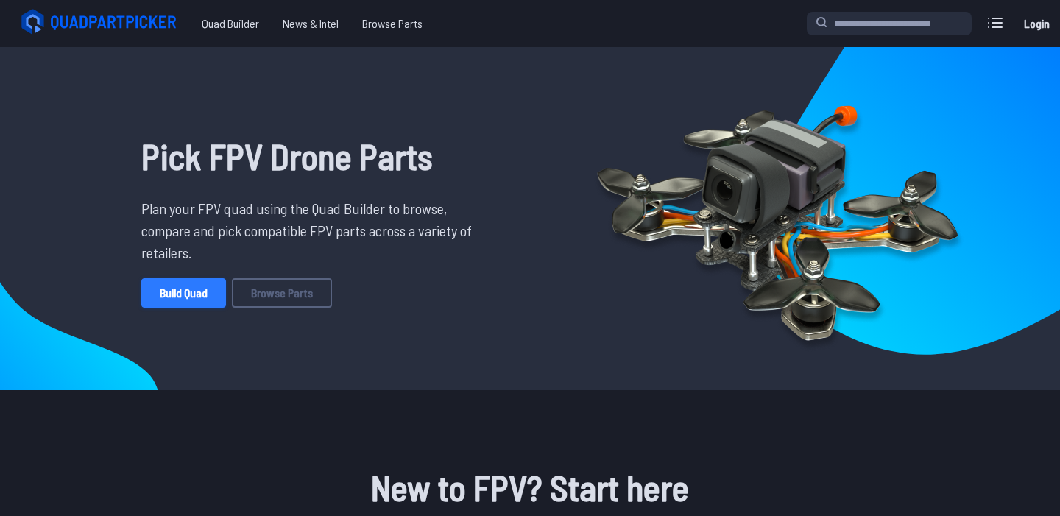
click at [168, 297] on link "Build Quad" at bounding box center [183, 292] width 85 height 29
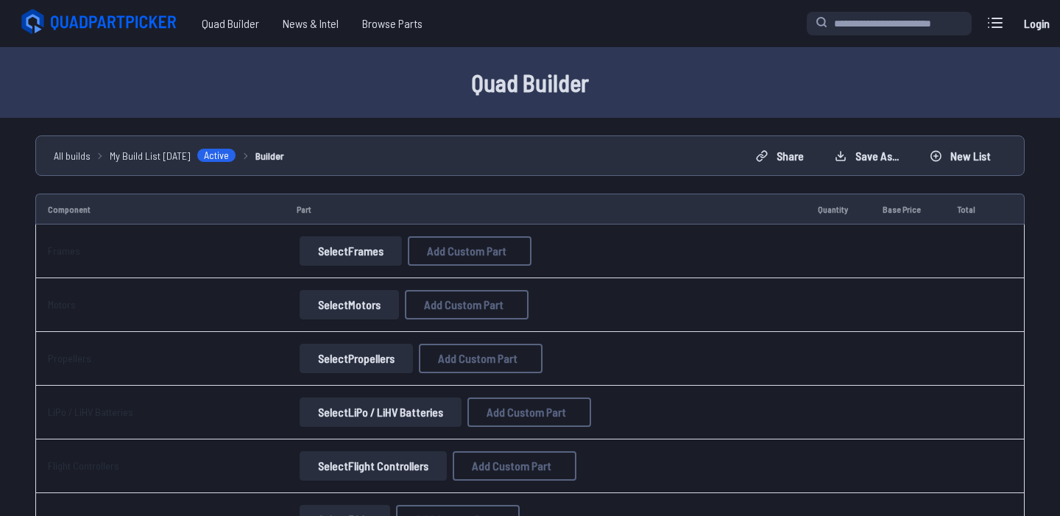
click at [339, 252] on button "Select Frames" at bounding box center [351, 250] width 102 height 29
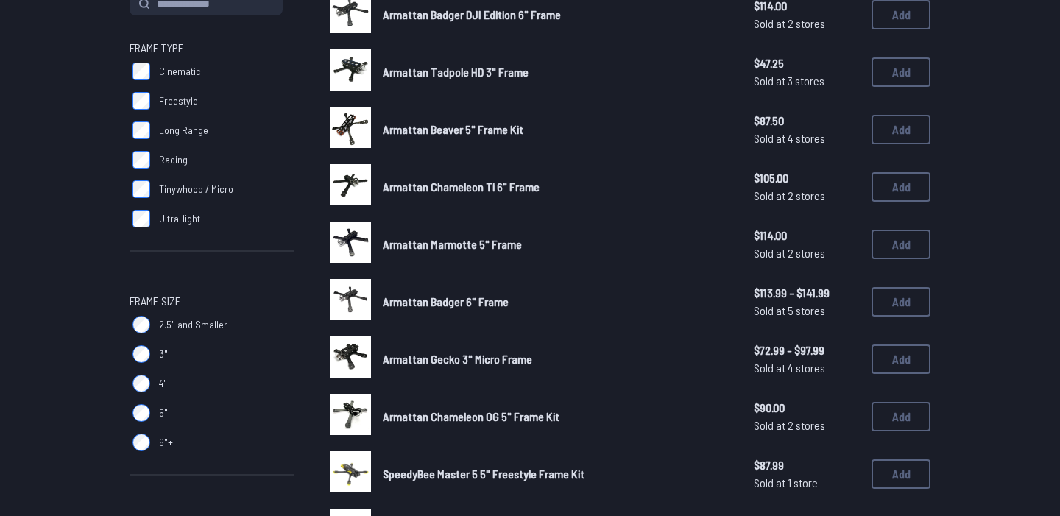
scroll to position [200, 0]
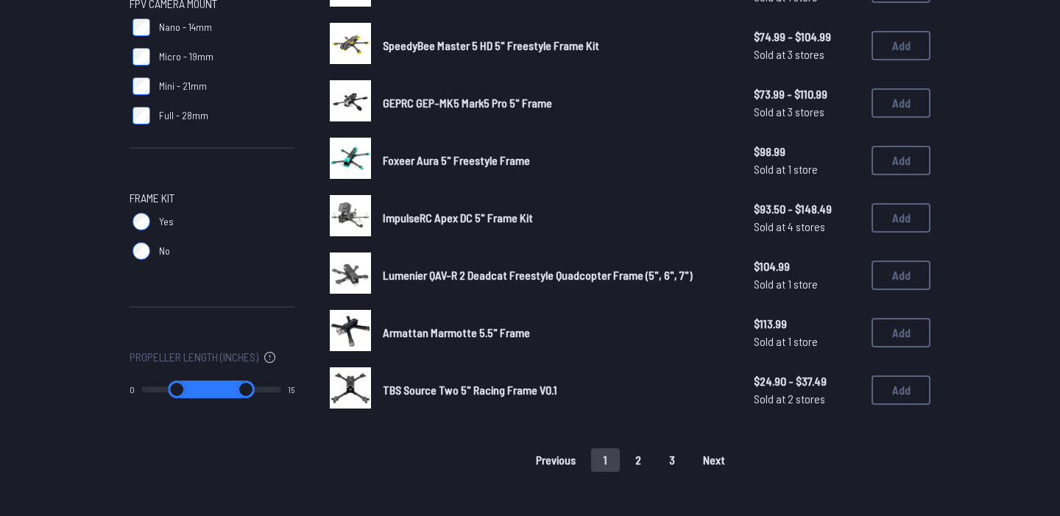
scroll to position [915, 0]
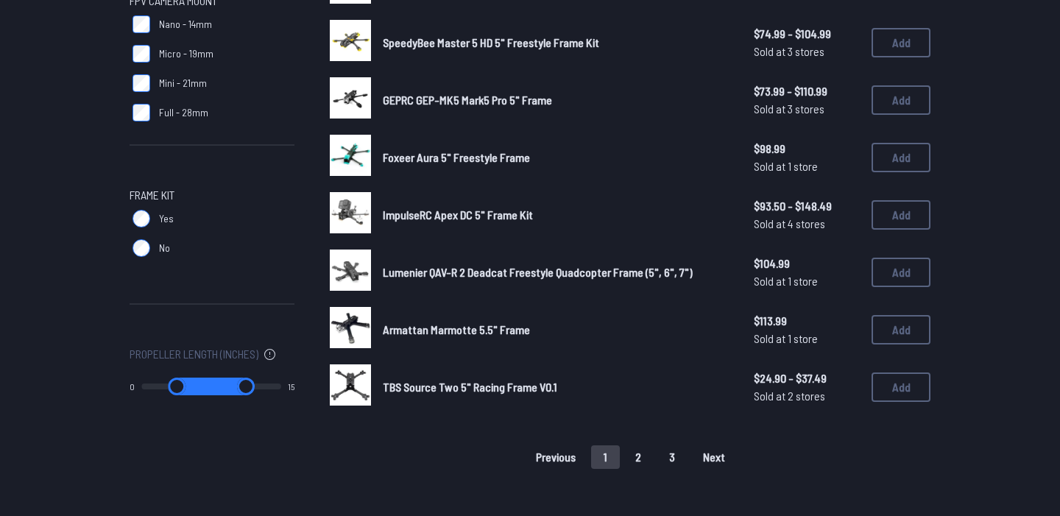
click at [637, 452] on button "2" at bounding box center [638, 457] width 31 height 24
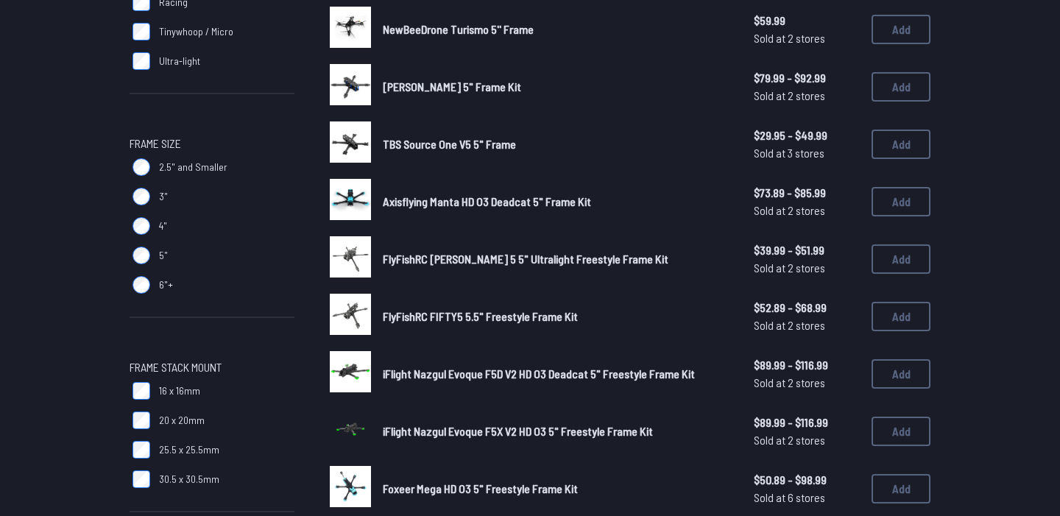
scroll to position [14, 0]
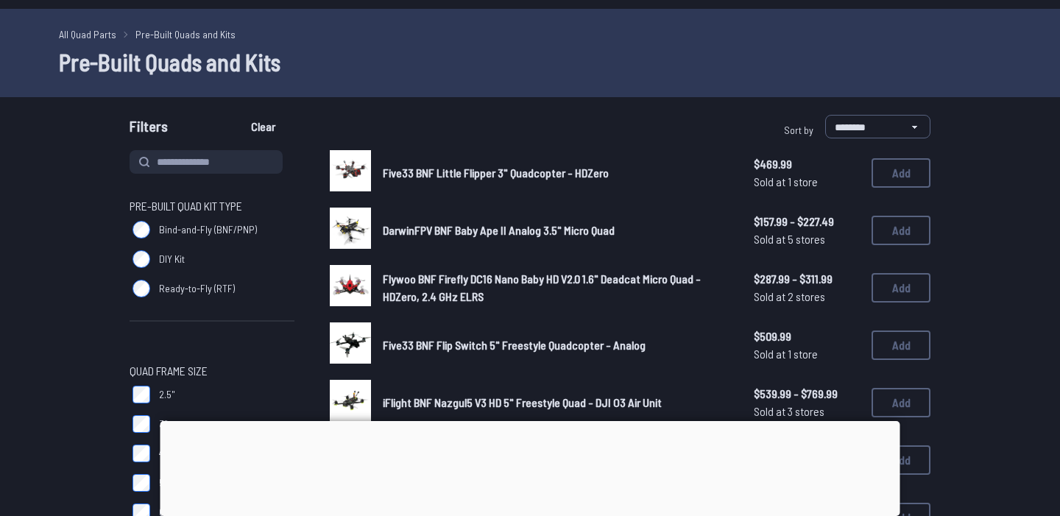
scroll to position [43, 0]
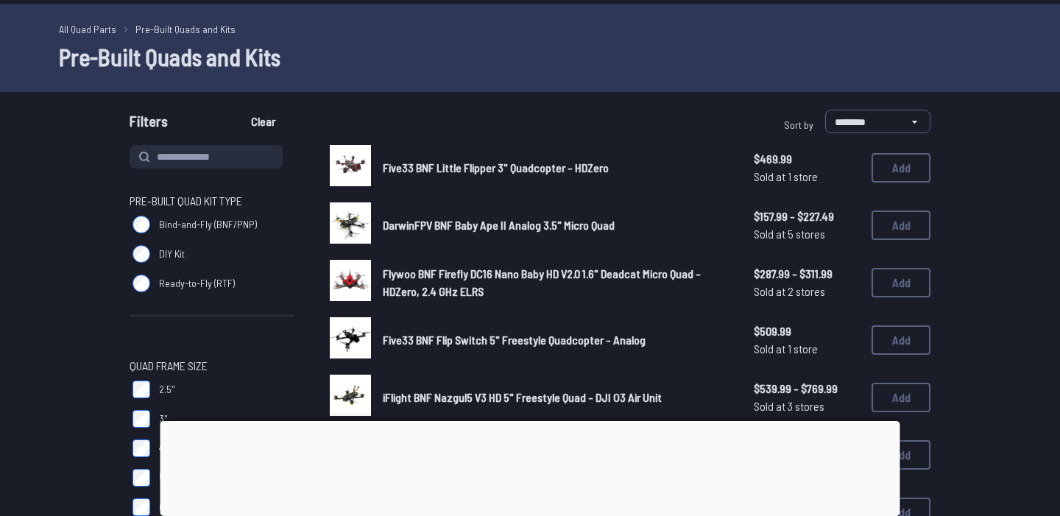
click at [531, 421] on div at bounding box center [530, 421] width 740 height 0
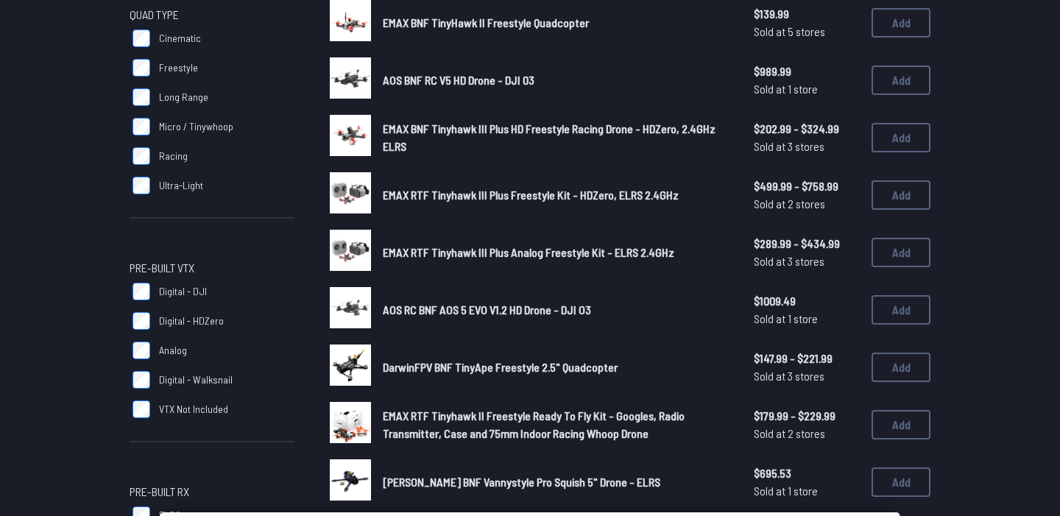
scroll to position [644, 0]
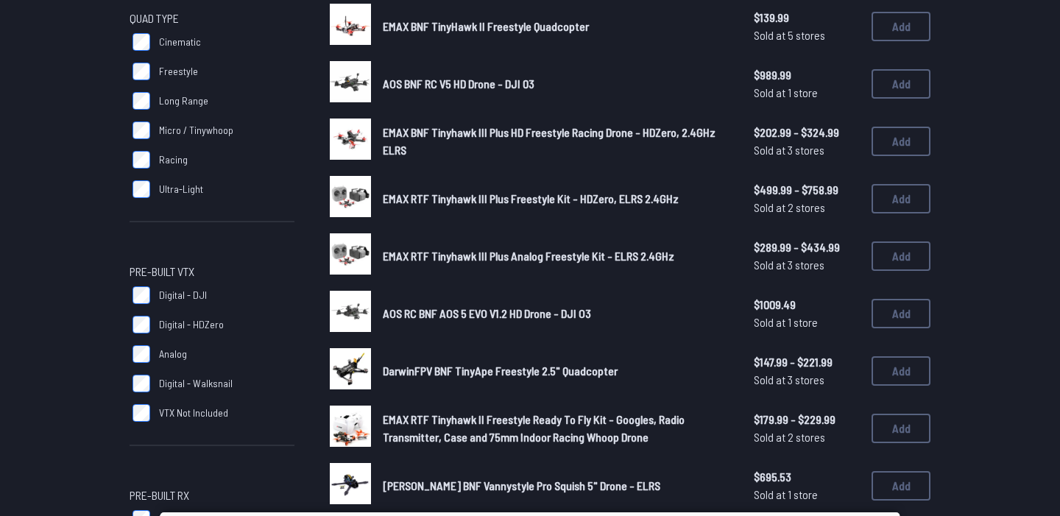
click at [419, 194] on span "EMAX RTF Tinyhawk III Plus Freestyle Kit - HDZero, ELRS 2.4GHz" at bounding box center [531, 198] width 296 height 14
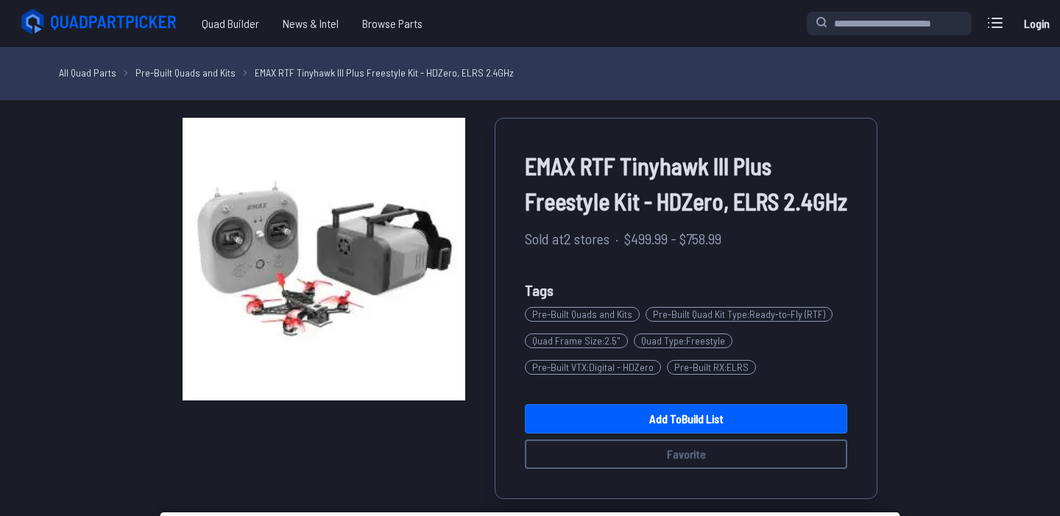
click at [112, 23] on icon at bounding box center [100, 21] width 165 height 29
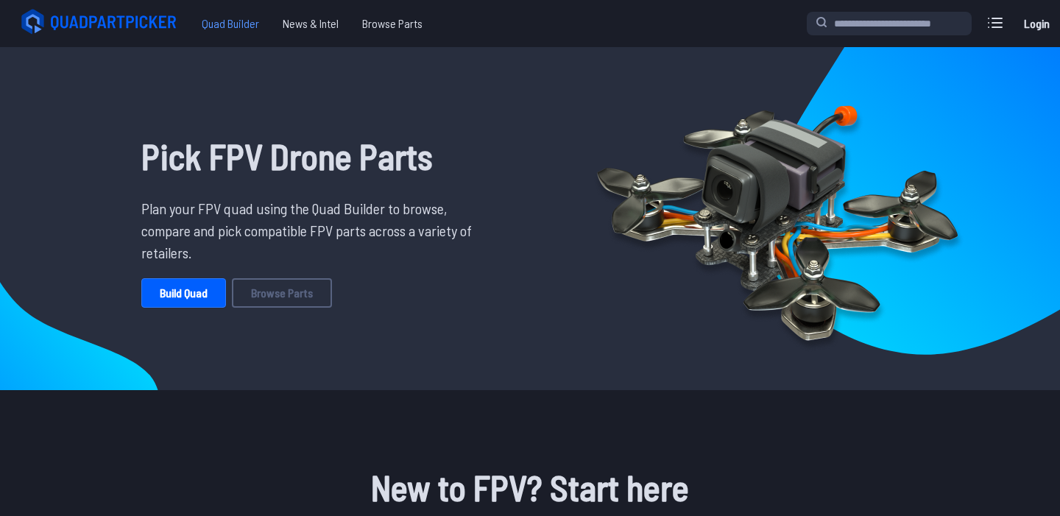
click at [227, 20] on span "Quad Builder" at bounding box center [230, 23] width 81 height 29
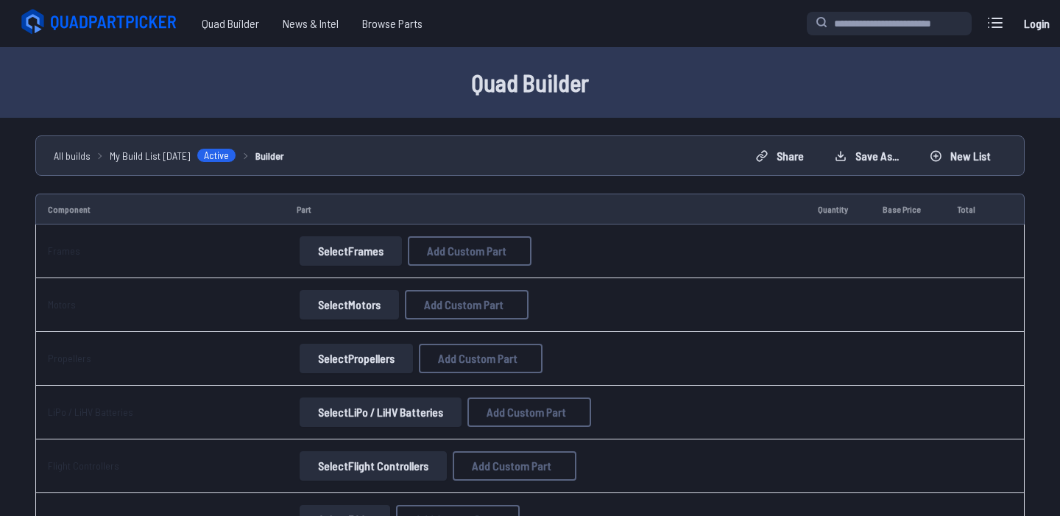
click at [362, 244] on button "Select Frames" at bounding box center [351, 250] width 102 height 29
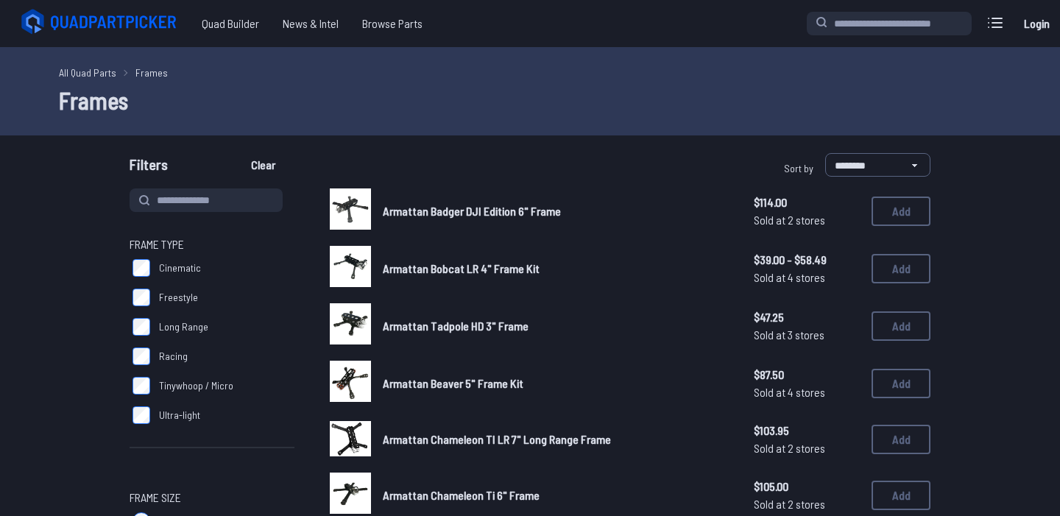
click at [371, 254] on div "Armattan Bobcat LR 4" Frame Kit $39.00 - $58.49 Sold at 4 stores $39.00 - $58.4…" at bounding box center [630, 269] width 601 height 46
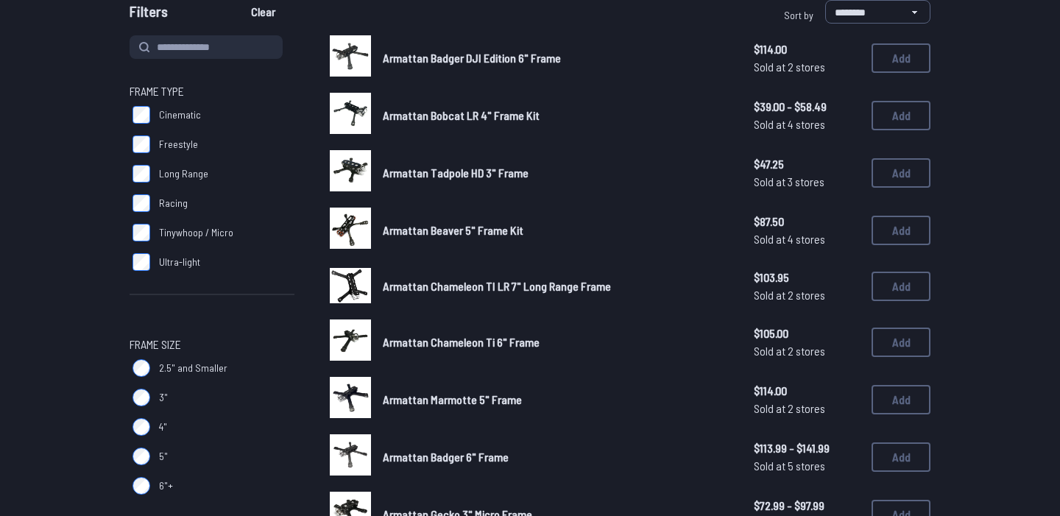
scroll to position [135, 0]
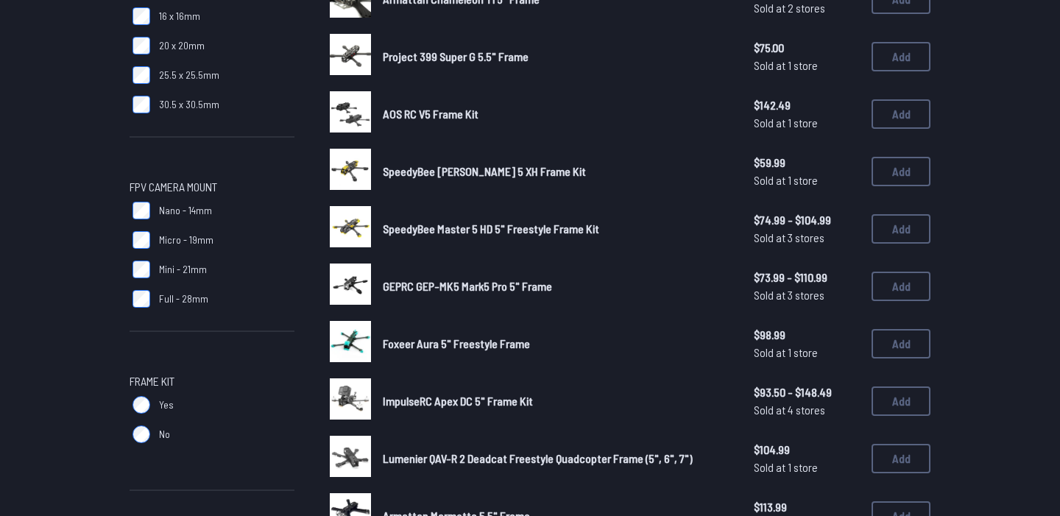
scroll to position [727, 0]
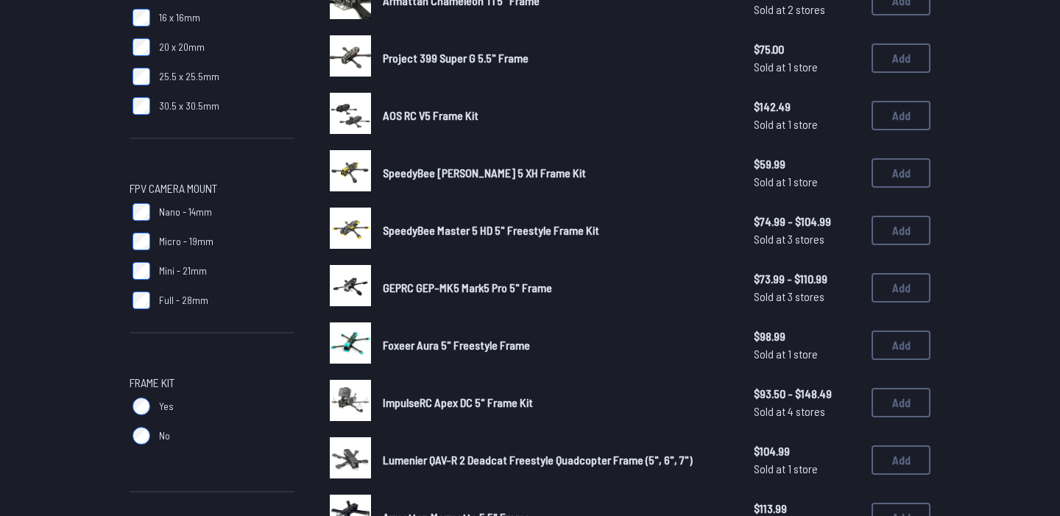
click at [425, 167] on span "SpeedyBee Mario 5 XH Frame Kit" at bounding box center [484, 173] width 203 height 14
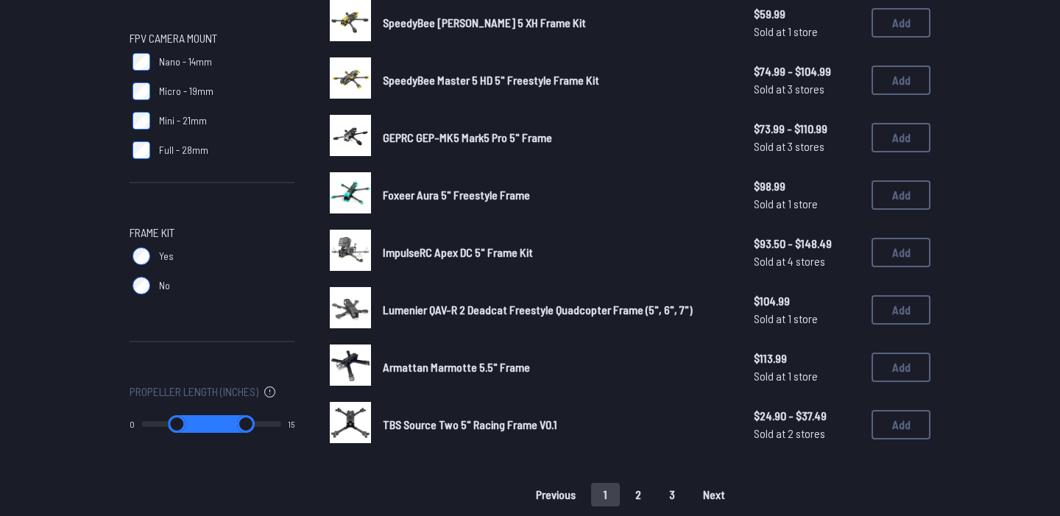
scroll to position [881, 0]
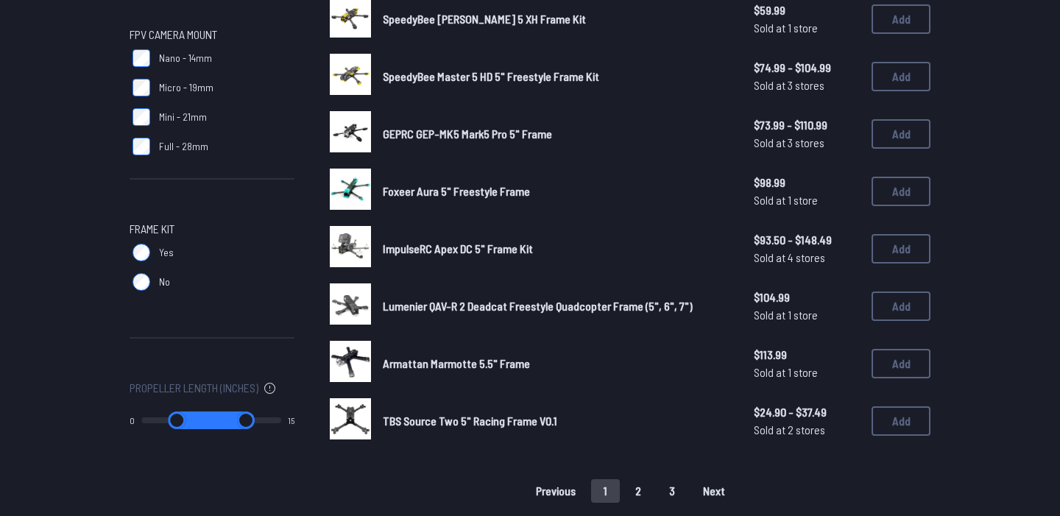
click at [646, 486] on button "2" at bounding box center [638, 491] width 31 height 24
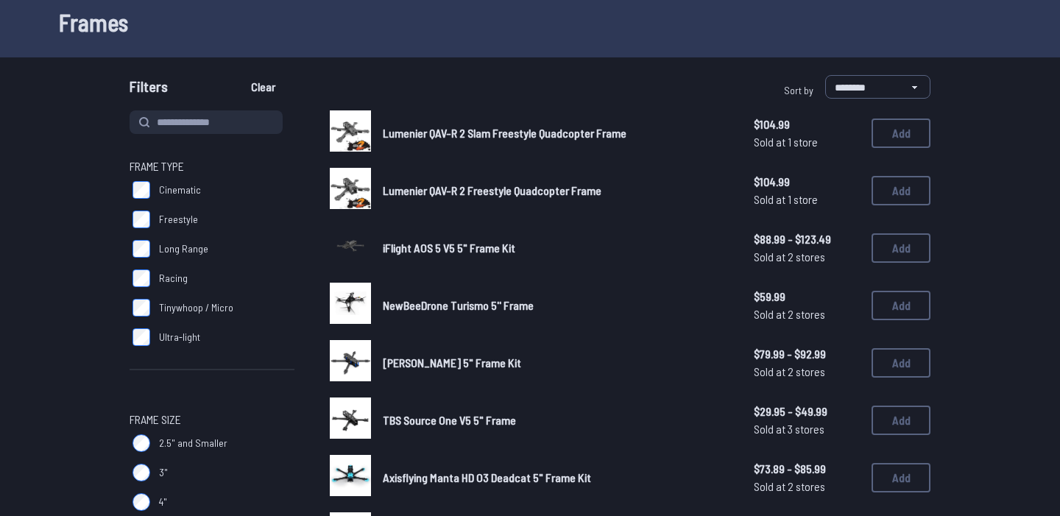
scroll to position [79, 0]
click at [401, 241] on span "iFlight AOS 5 V5 5" Frame Kit" at bounding box center [449, 247] width 132 height 14
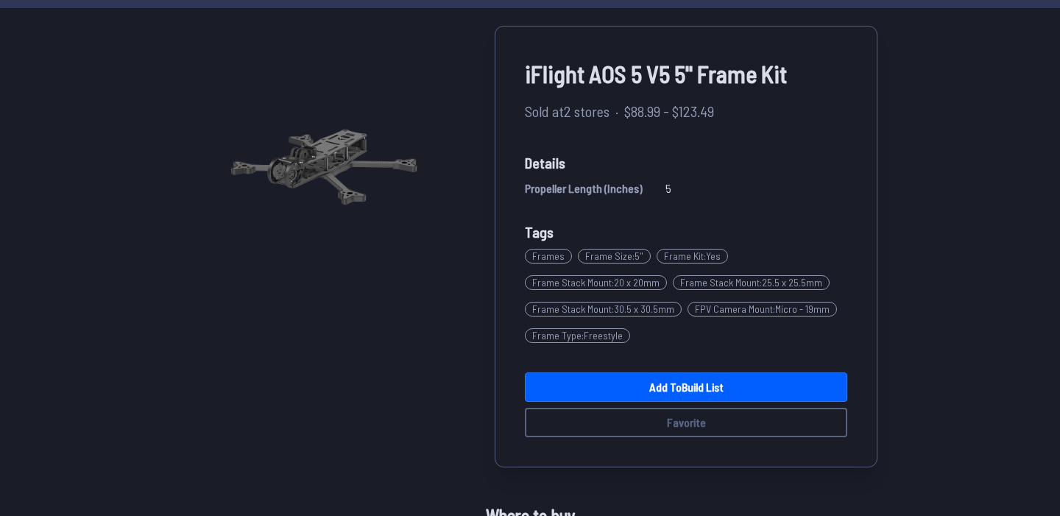
scroll to position [93, 0]
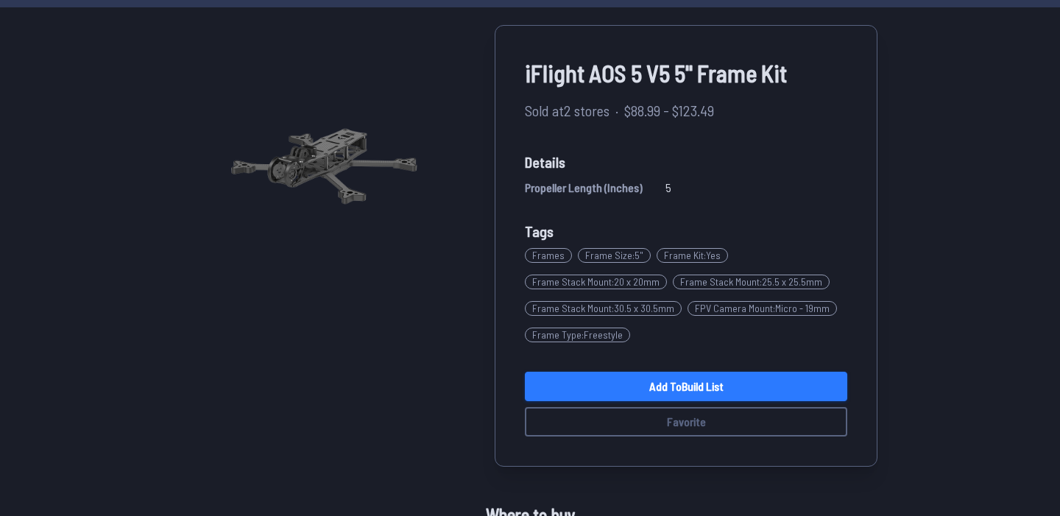
click at [704, 378] on link "Add to Build List" at bounding box center [686, 386] width 322 height 29
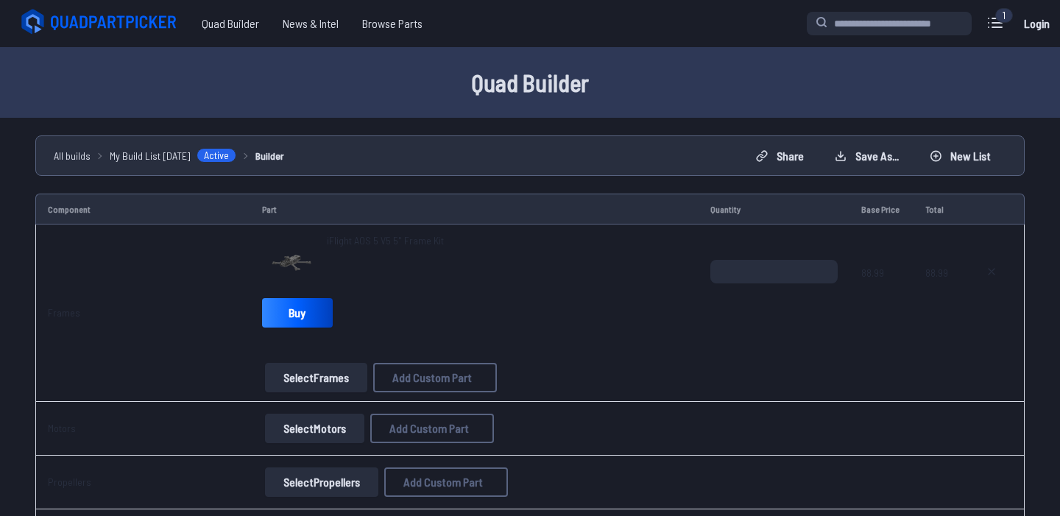
click at [328, 437] on button "Select Motors" at bounding box center [314, 428] width 99 height 29
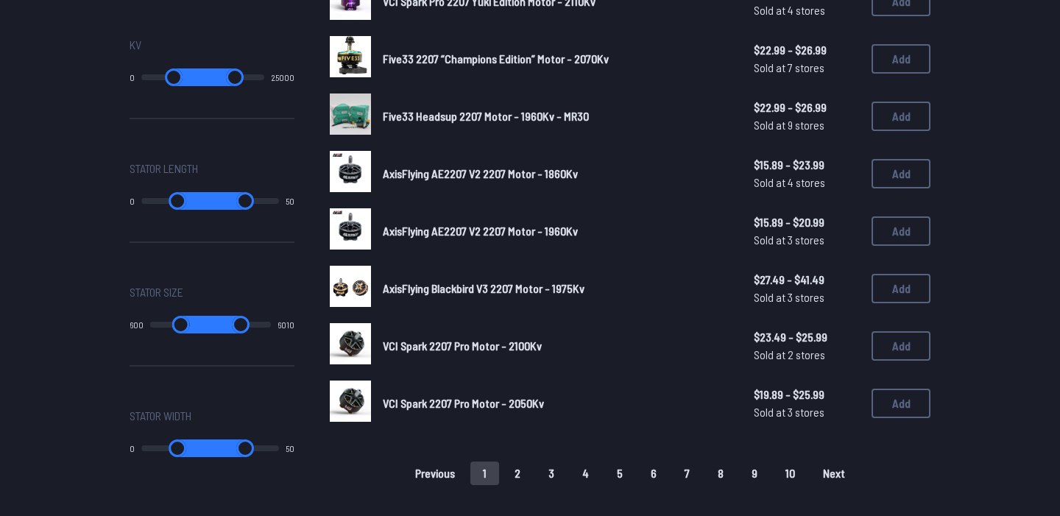
scroll to position [896, 0]
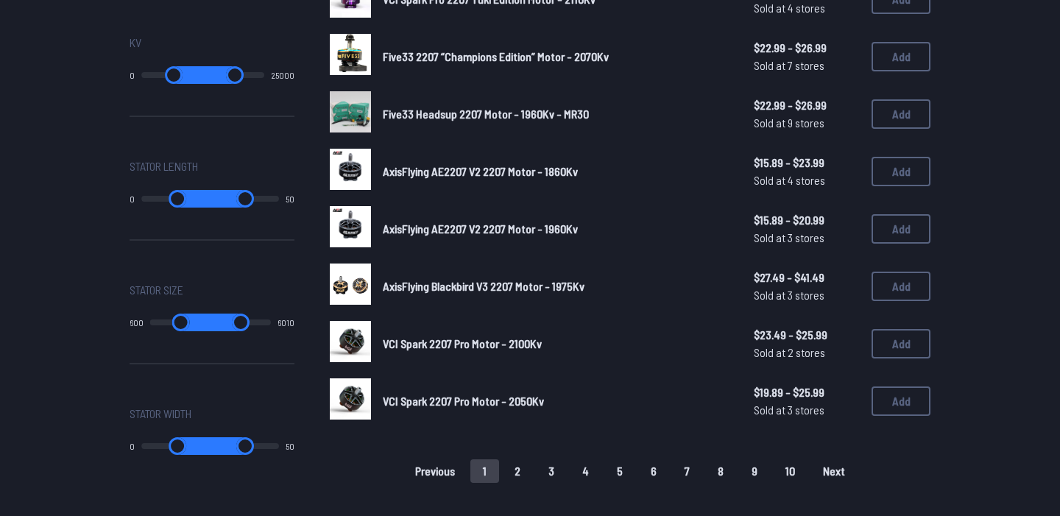
click at [526, 466] on button "2" at bounding box center [517, 471] width 31 height 24
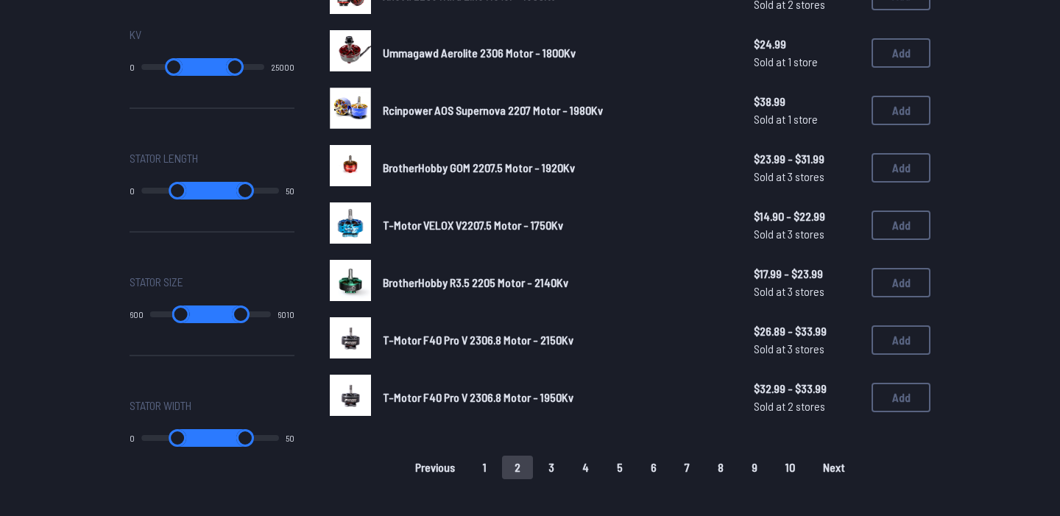
scroll to position [909, 0]
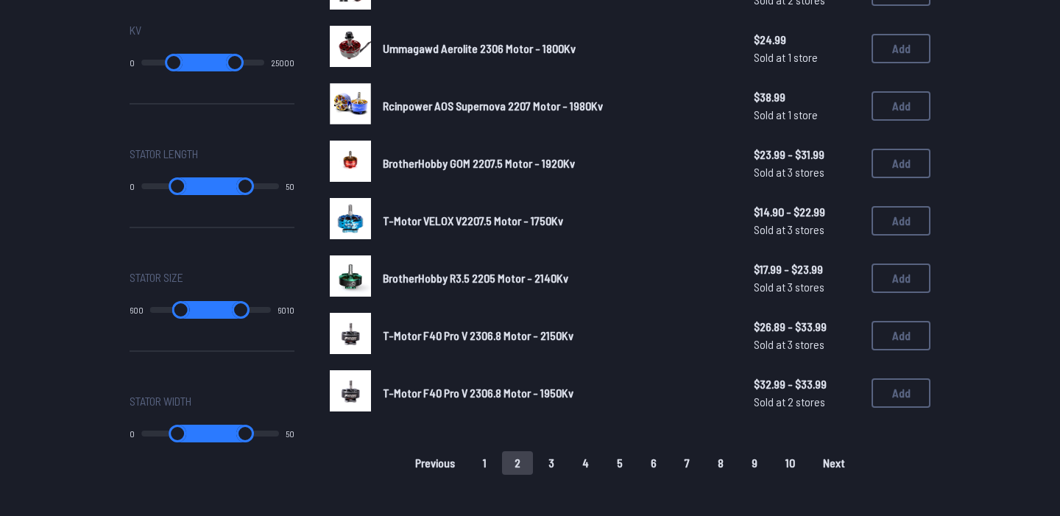
click at [489, 462] on button "1" at bounding box center [484, 463] width 29 height 24
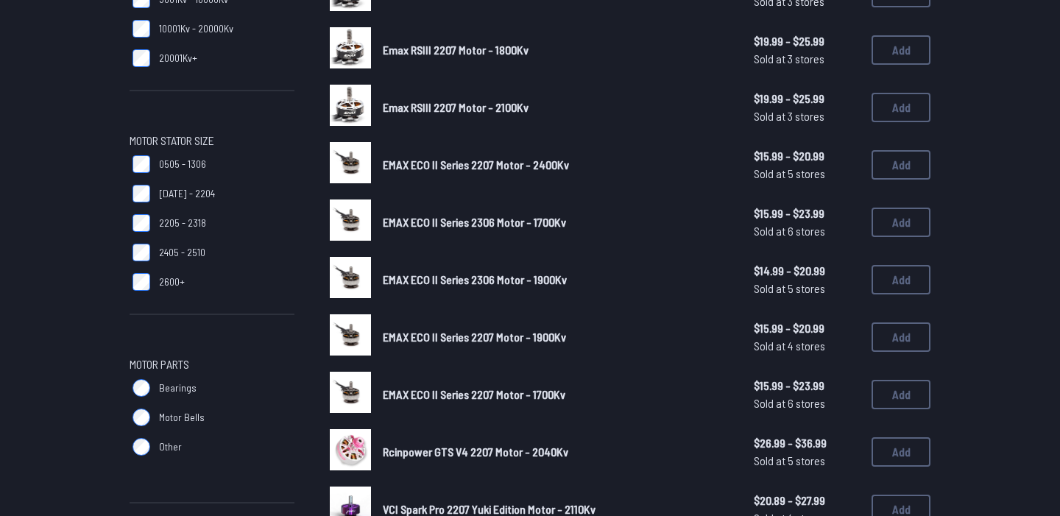
scroll to position [383, 0]
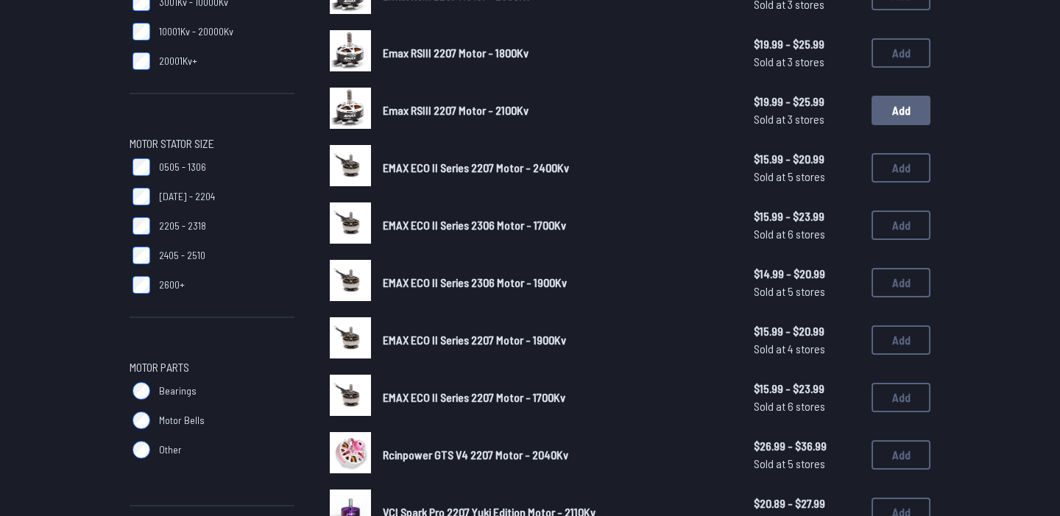
click at [888, 114] on button "Add" at bounding box center [900, 110] width 59 height 29
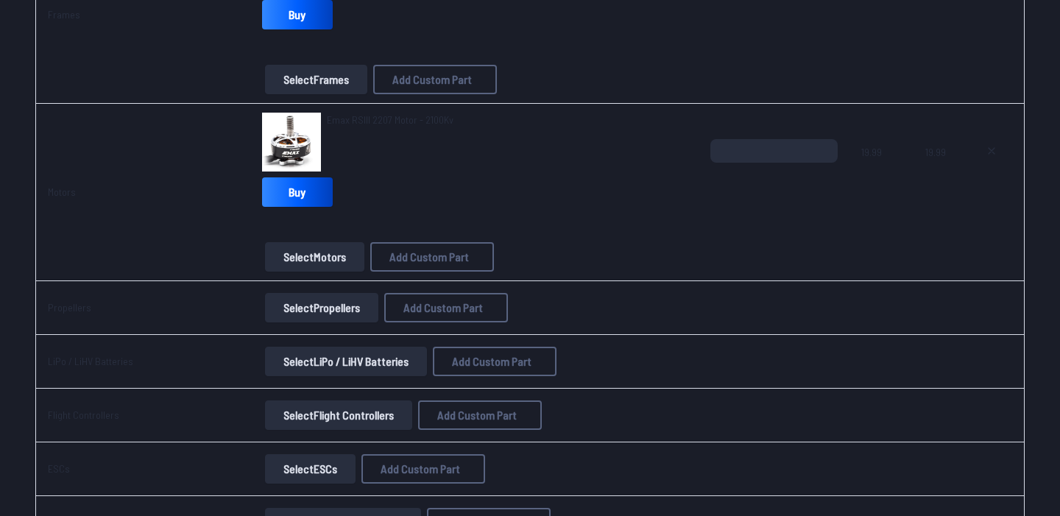
scroll to position [297, 0]
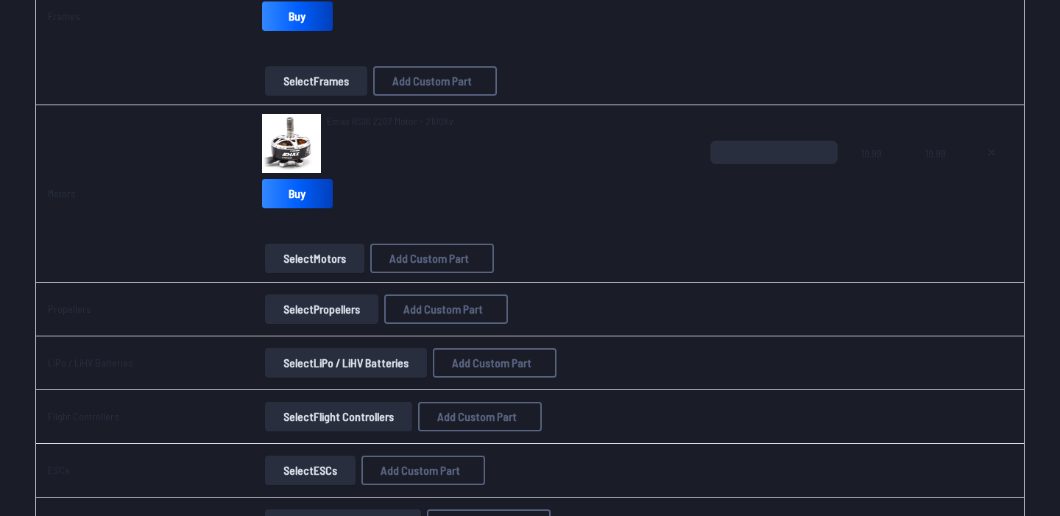
click at [325, 307] on button "Select Propellers" at bounding box center [321, 308] width 113 height 29
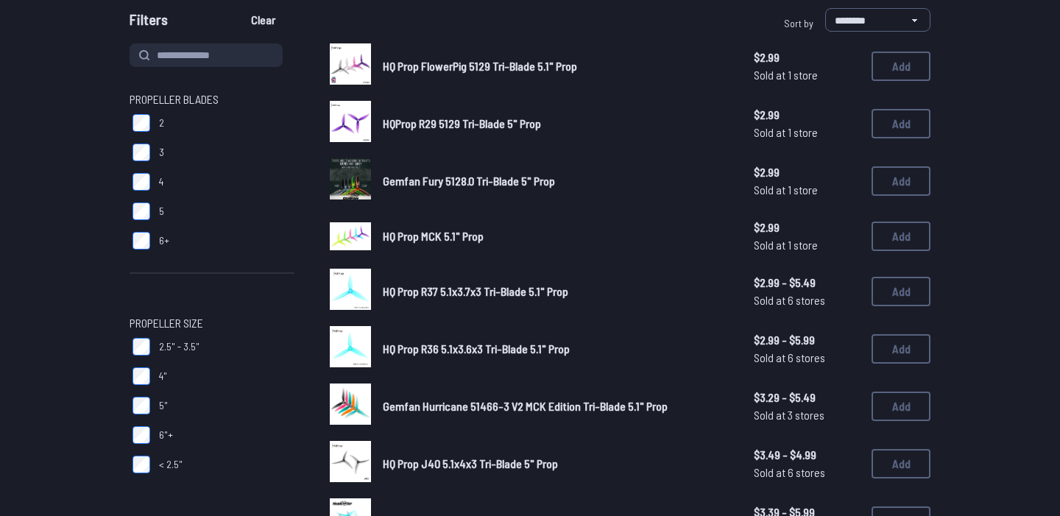
scroll to position [144, 0]
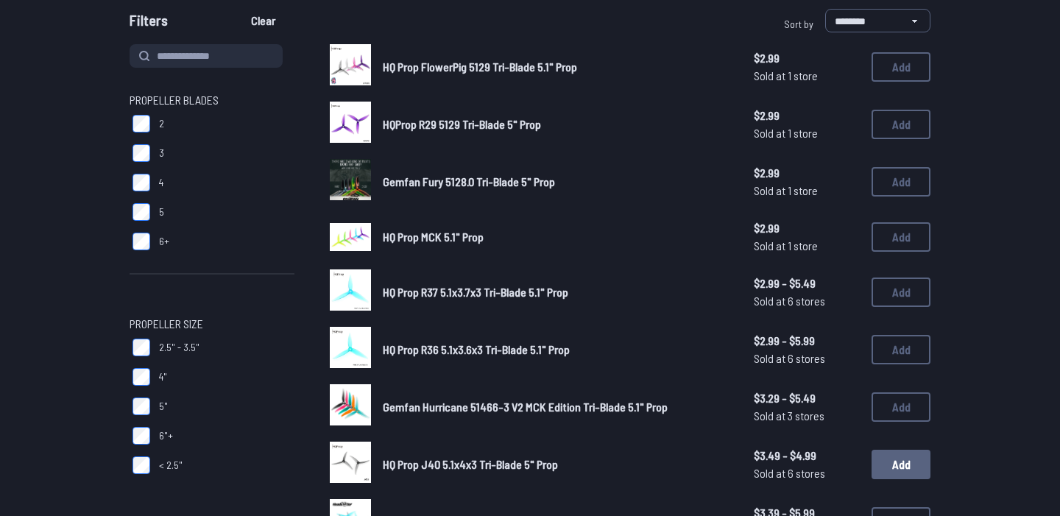
click at [897, 469] on button "Add" at bounding box center [900, 464] width 59 height 29
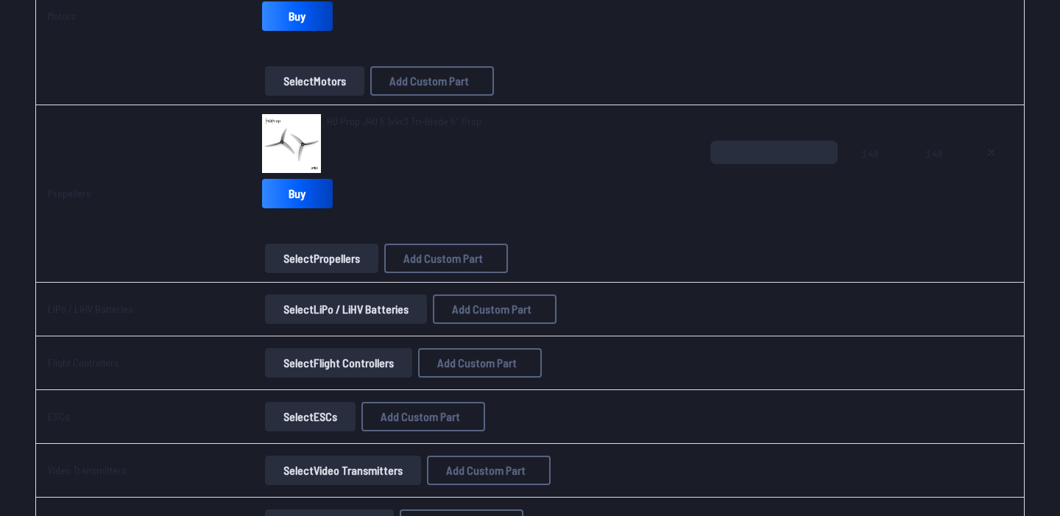
scroll to position [484, 0]
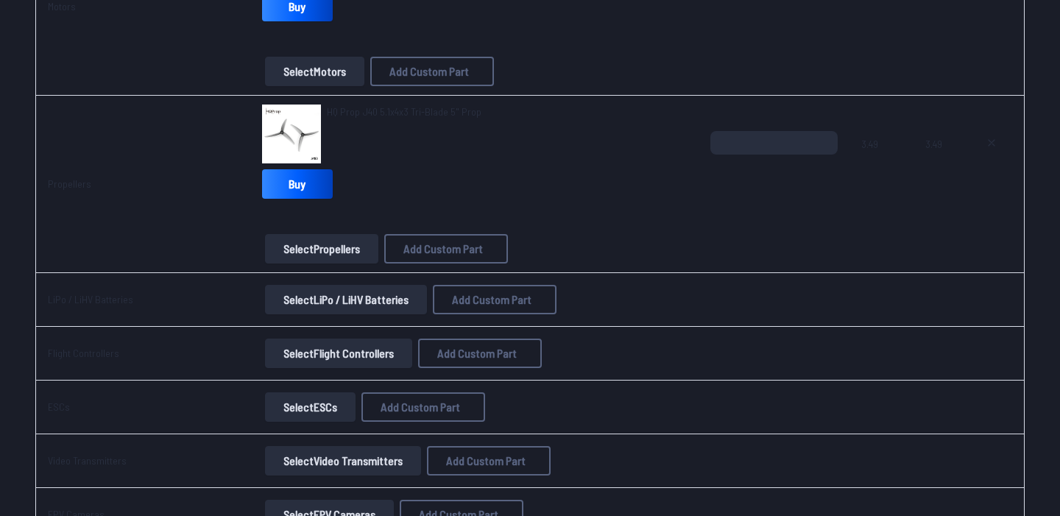
click at [334, 300] on button "Select LiPo / LiHV Batteries" at bounding box center [346, 299] width 162 height 29
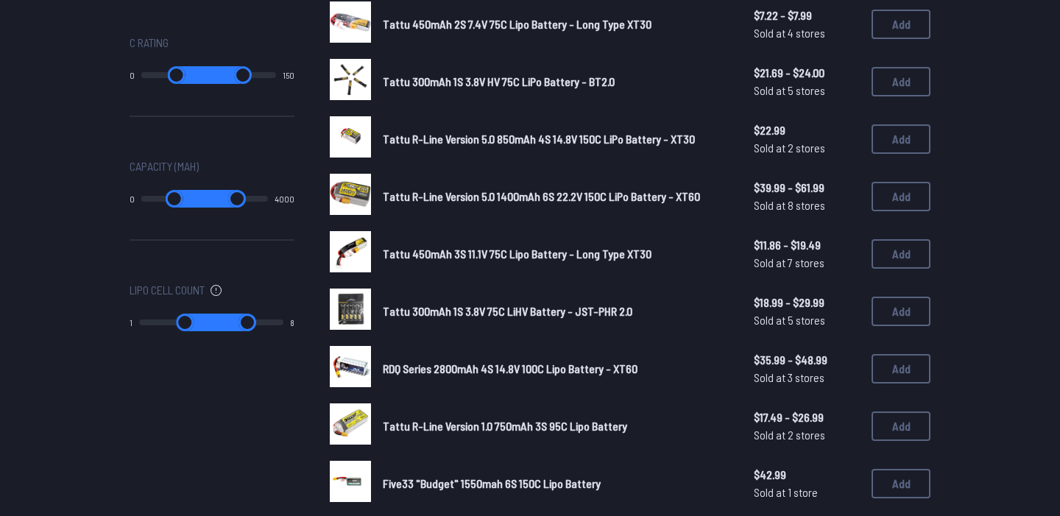
scroll to position [760, 0]
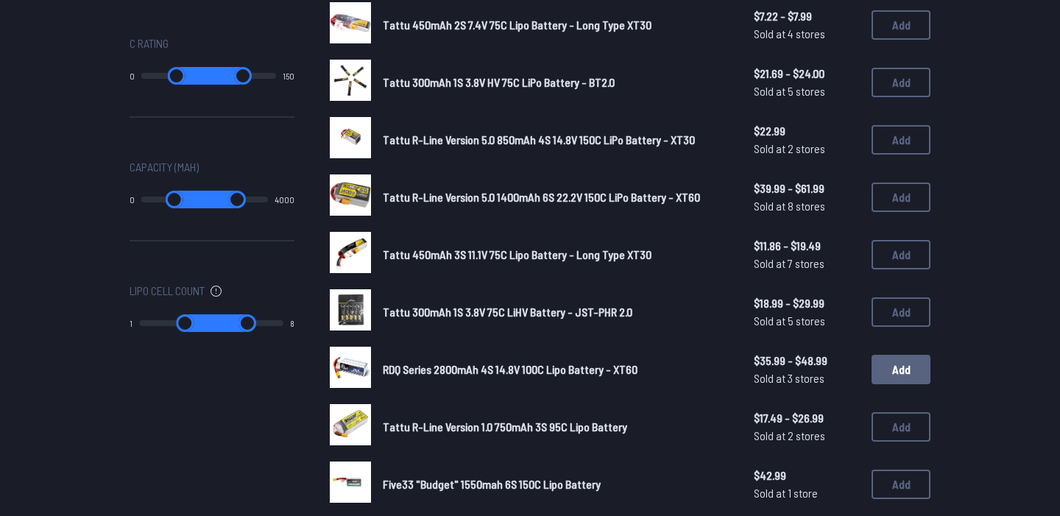
click at [891, 361] on button "Add" at bounding box center [900, 369] width 59 height 29
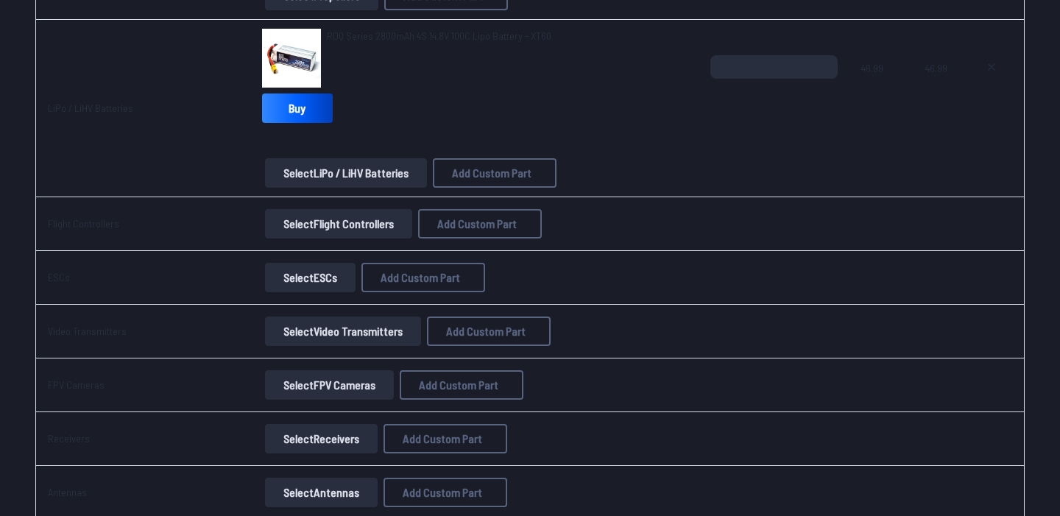
scroll to position [711, 0]
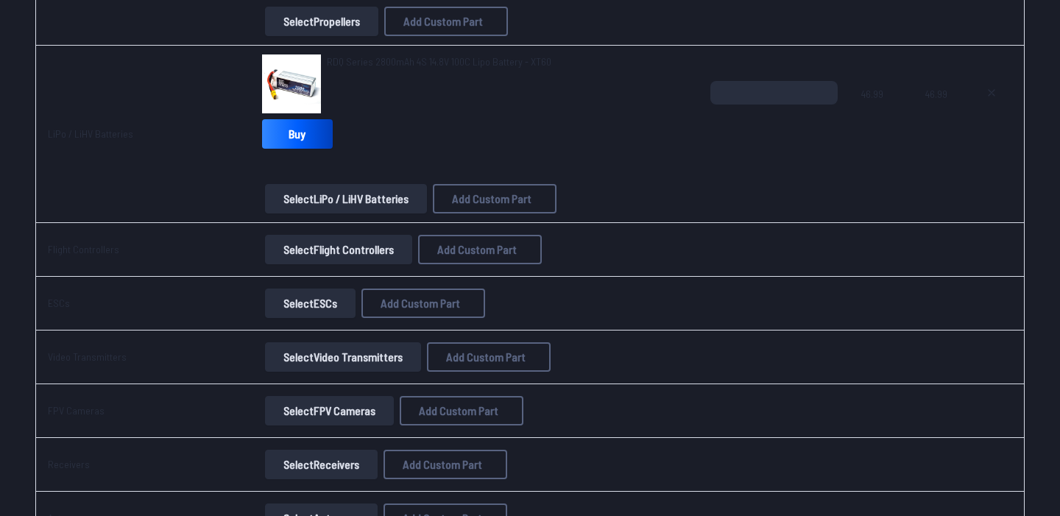
click at [372, 264] on button "Select Flight Controllers" at bounding box center [338, 249] width 147 height 29
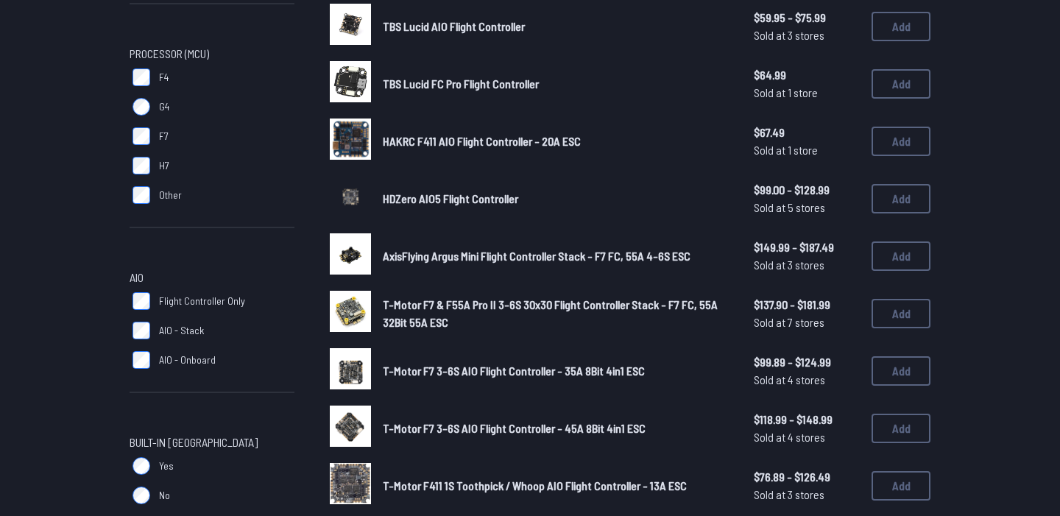
scroll to position [81, 0]
